Goal: Task Accomplishment & Management: Manage account settings

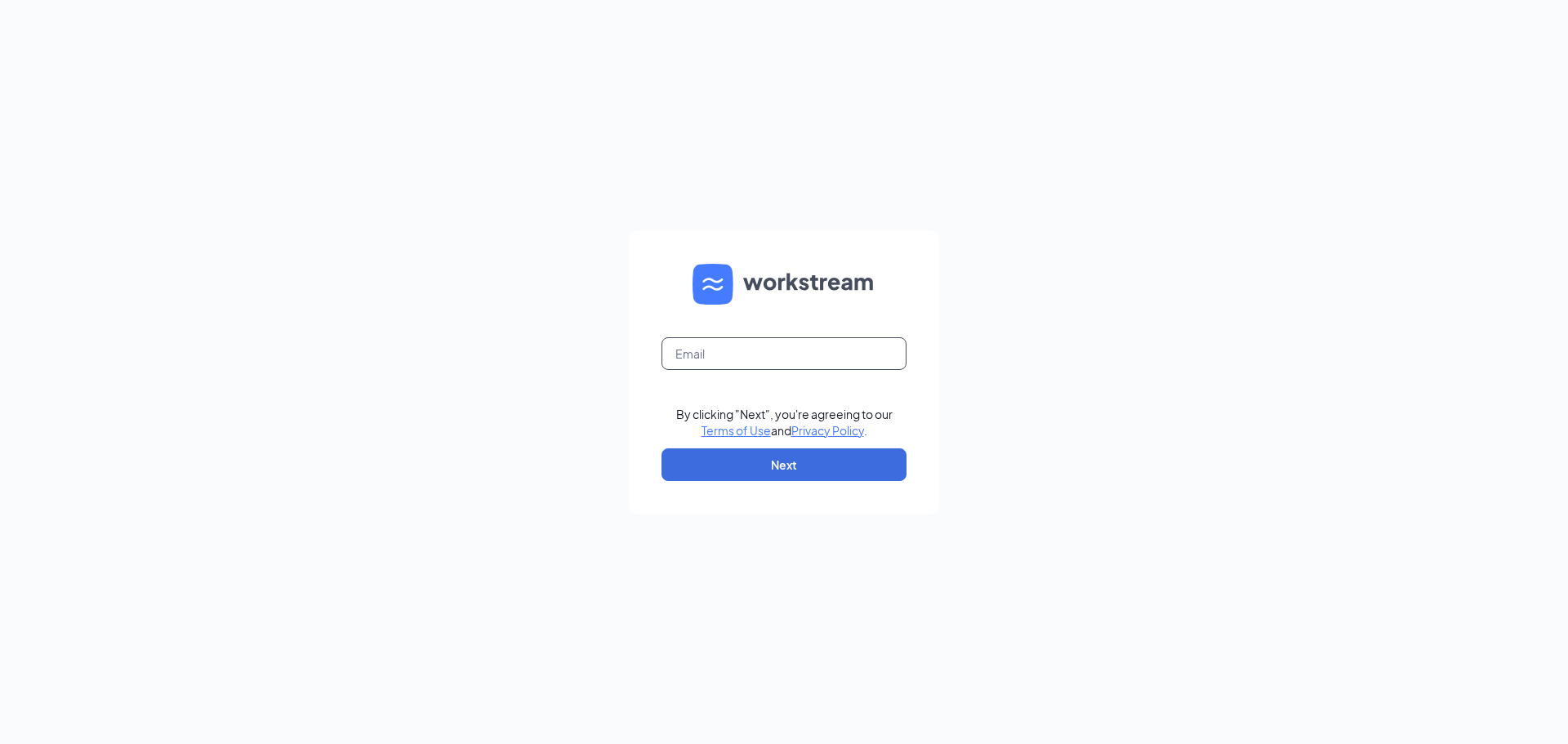
click at [722, 341] on input "text" at bounding box center [784, 353] width 245 height 33
type input "a"
type input "[PERSON_NAME][EMAIL_ADDRESS][DOMAIN_NAME]"
click at [817, 453] on button "Next" at bounding box center [784, 465] width 245 height 33
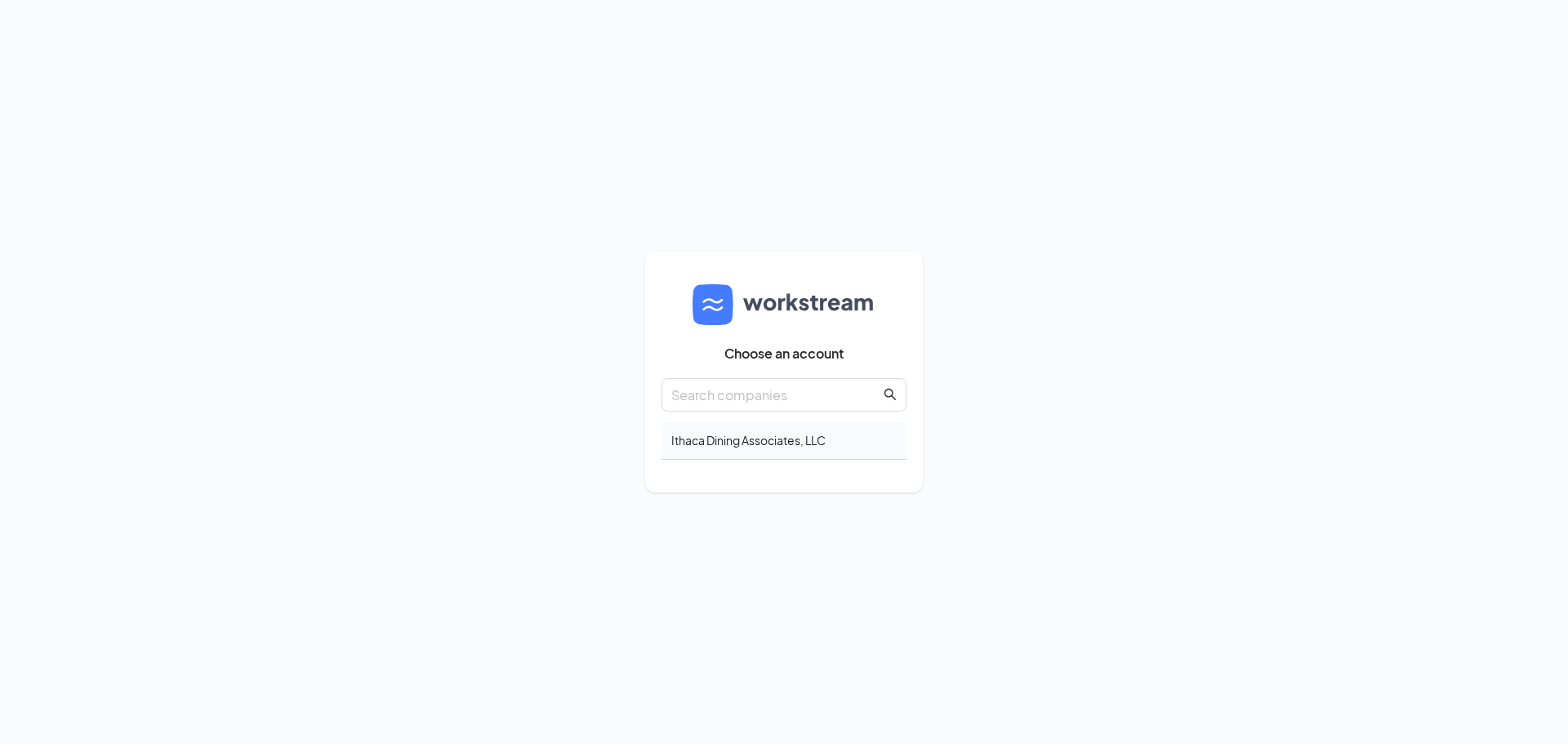
click at [764, 439] on div "Ithaca Dining Associates, LLC" at bounding box center [784, 440] width 245 height 38
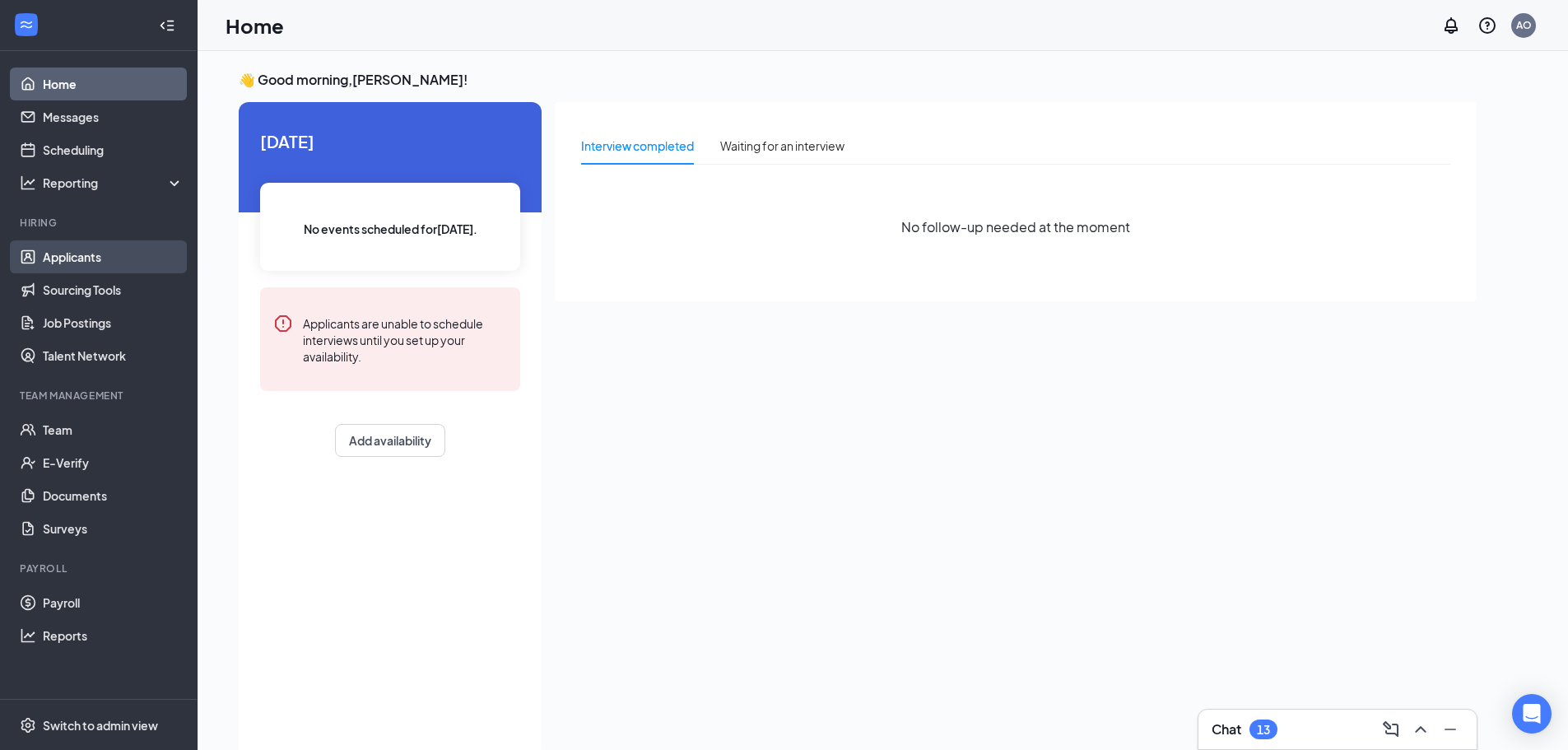
drag, startPoint x: 121, startPoint y: 256, endPoint x: 138, endPoint y: 257, distance: 17.0
click at [121, 256] on link "Applicants" at bounding box center [113, 257] width 140 height 33
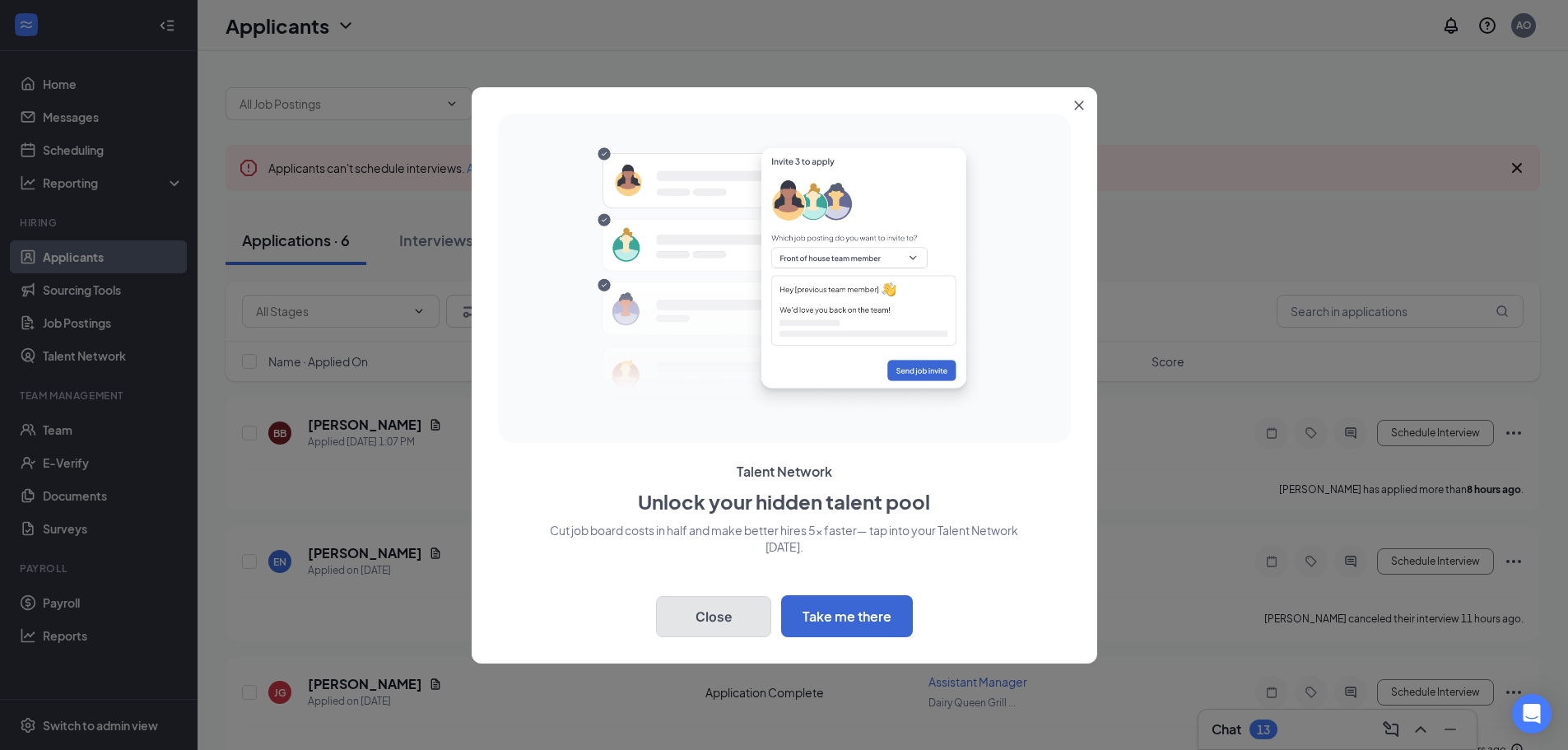
click at [740, 609] on button "Close" at bounding box center [713, 616] width 115 height 41
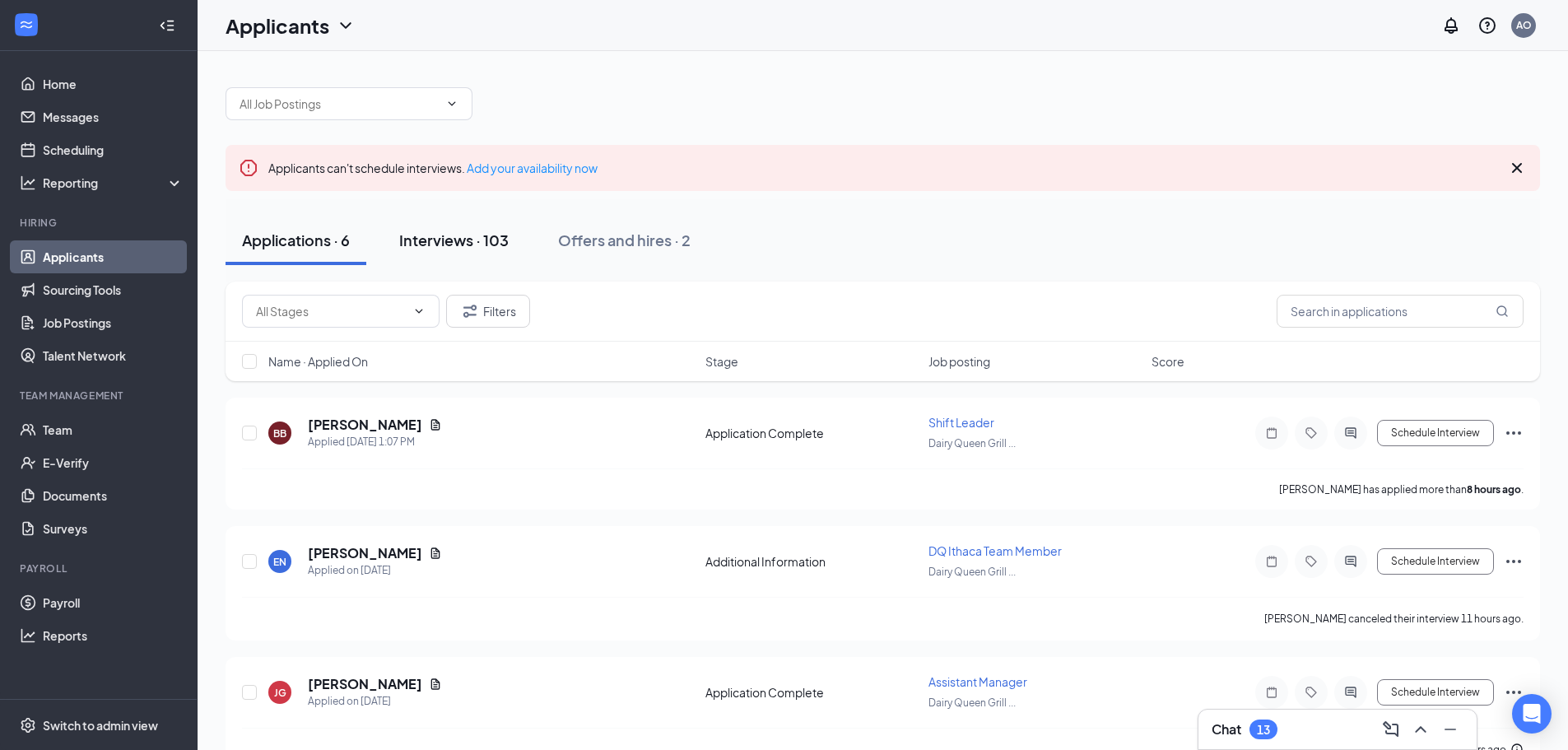
click at [473, 235] on div "Interviews · 103" at bounding box center [454, 240] width 109 height 21
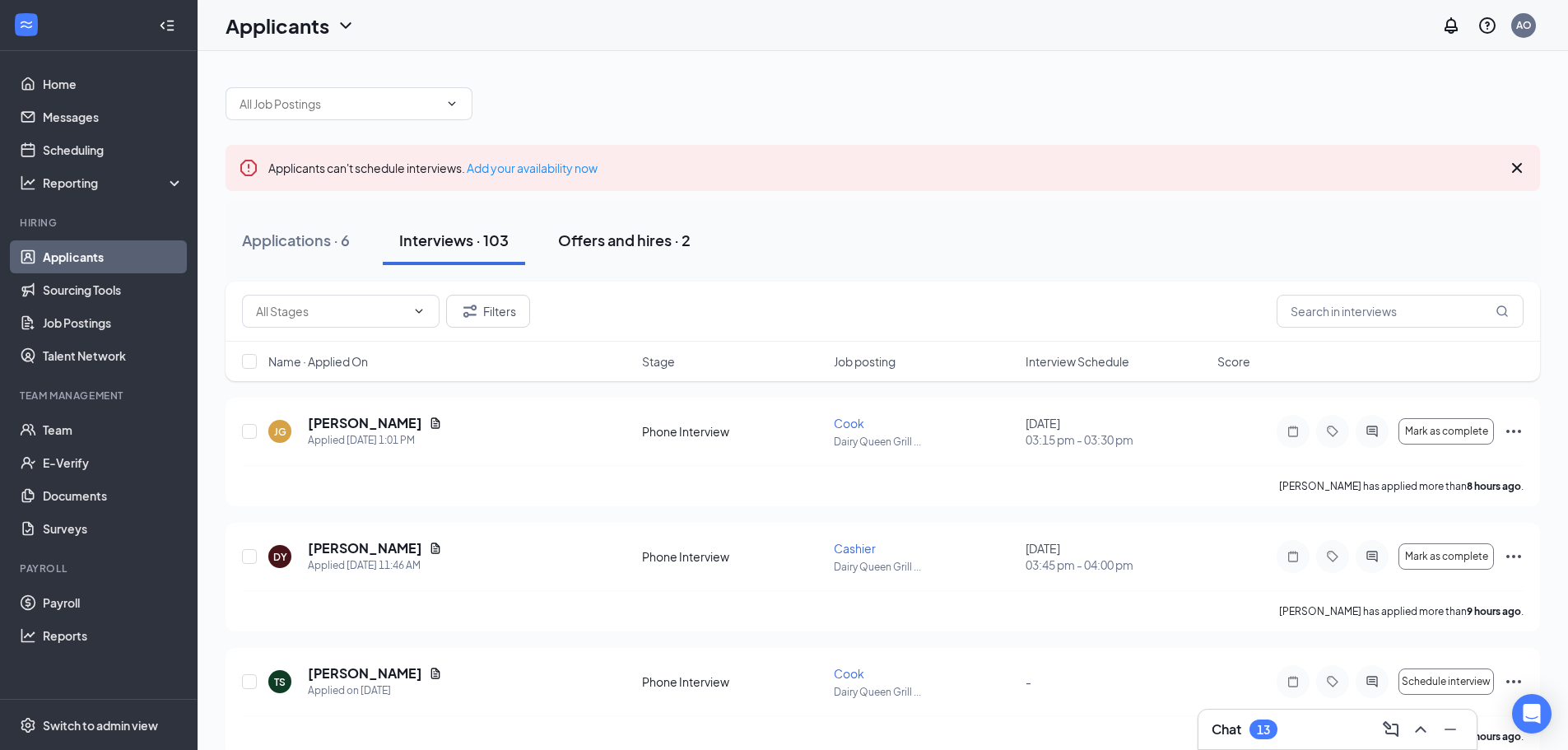
click at [674, 254] on button "Offers and hires · 2" at bounding box center [624, 241] width 166 height 49
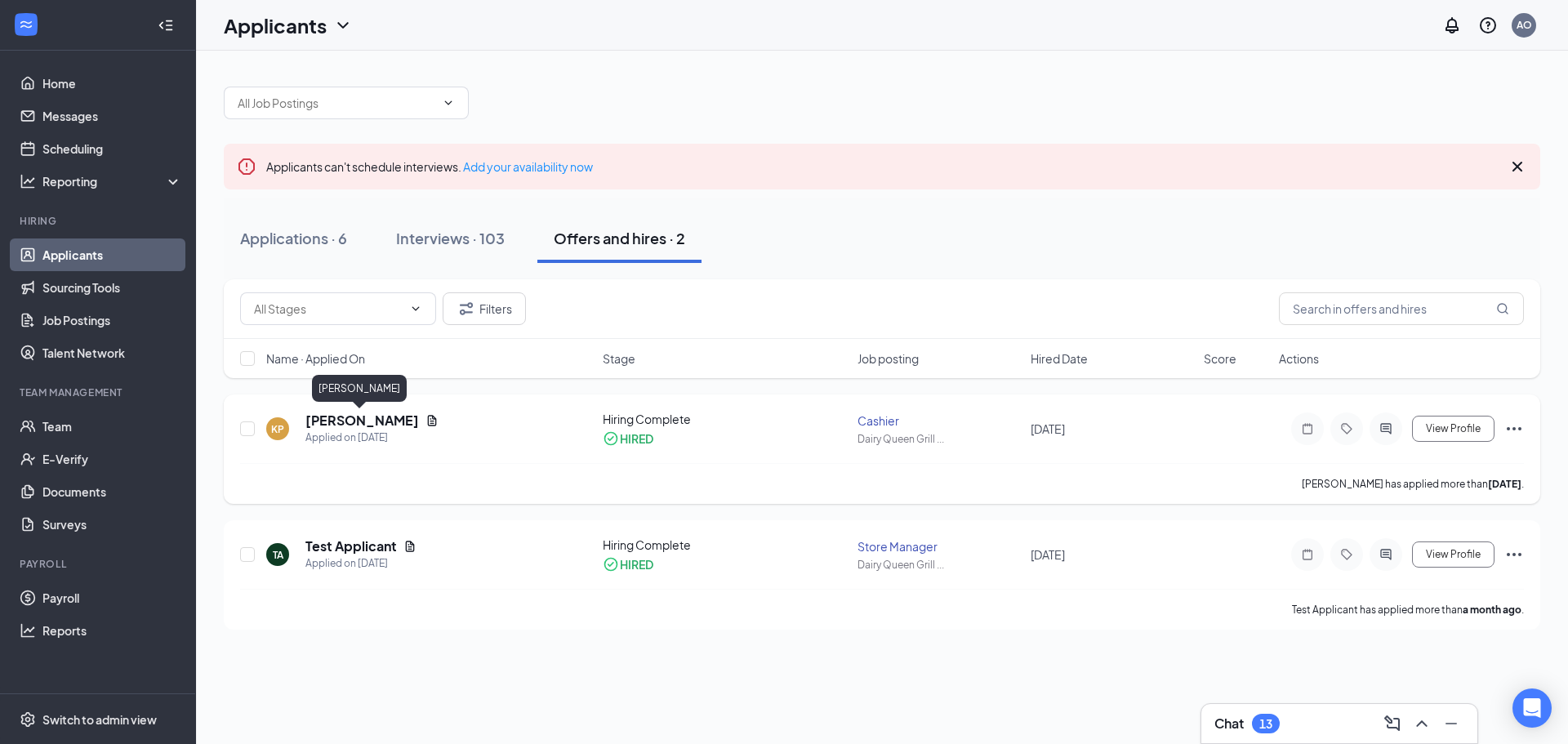
click at [367, 418] on h5 "Kathy Peabody" at bounding box center [363, 420] width 114 height 18
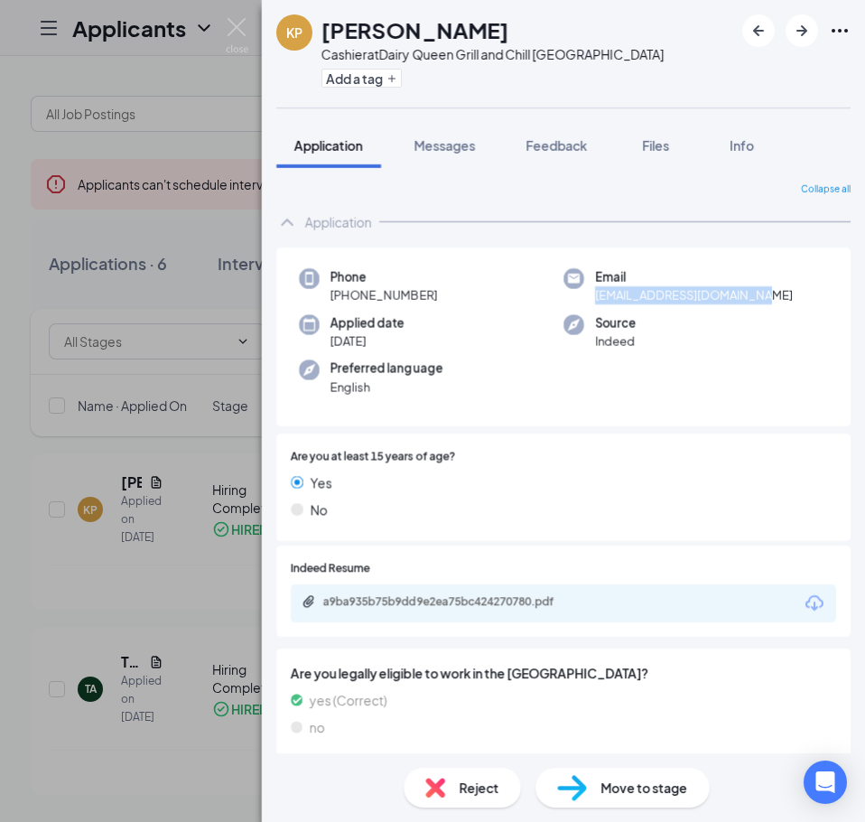
drag, startPoint x: 761, startPoint y: 294, endPoint x: 582, endPoint y: 301, distance: 179.9
click at [582, 301] on div "Email kathypeabody846@gmail.com" at bounding box center [696, 286] width 265 height 37
copy span "kathypeabody846@gmail.com"
